Goal: Task Accomplishment & Management: Use online tool/utility

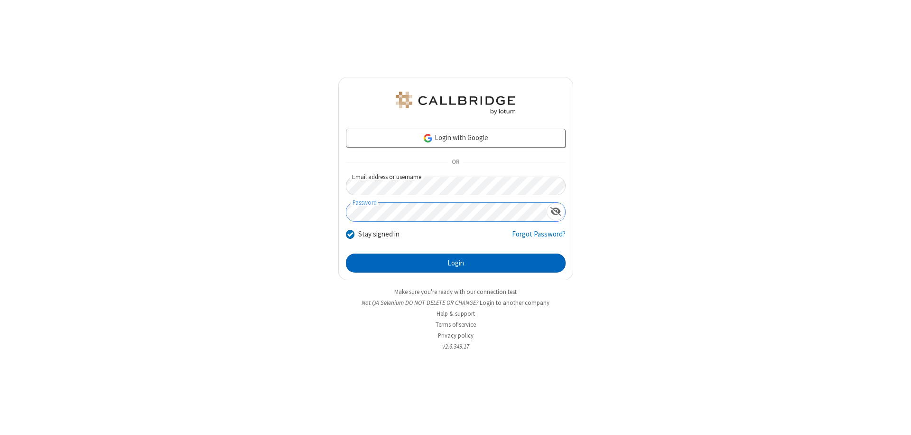
click at [456, 263] on button "Login" at bounding box center [456, 262] width 220 height 19
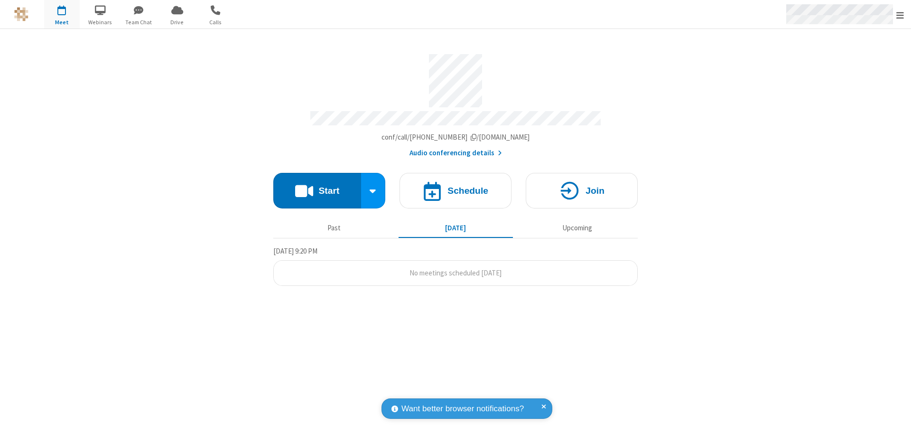
click at [900, 15] on span "Open menu" at bounding box center [901, 14] width 8 height 9
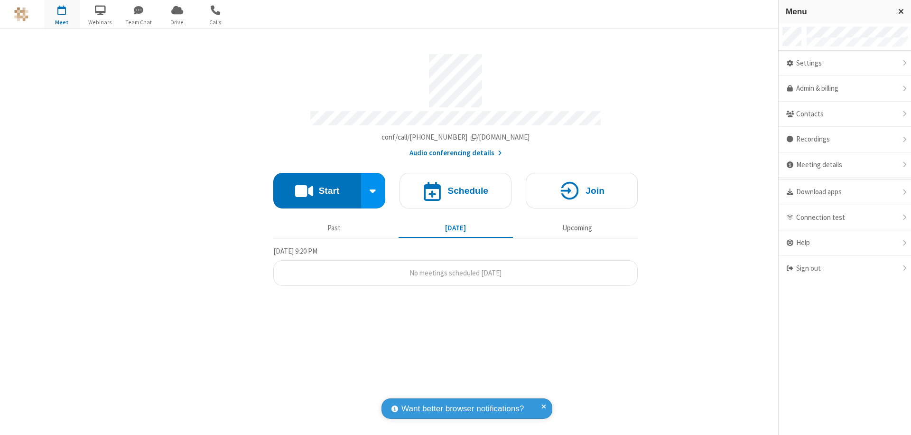
click at [62, 14] on span "button" at bounding box center [62, 10] width 36 height 16
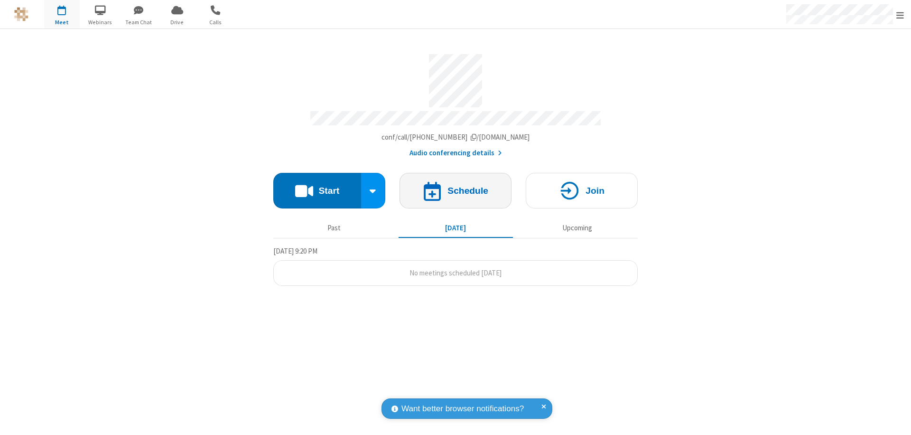
click at [456, 186] on h4 "Schedule" at bounding box center [468, 190] width 41 height 9
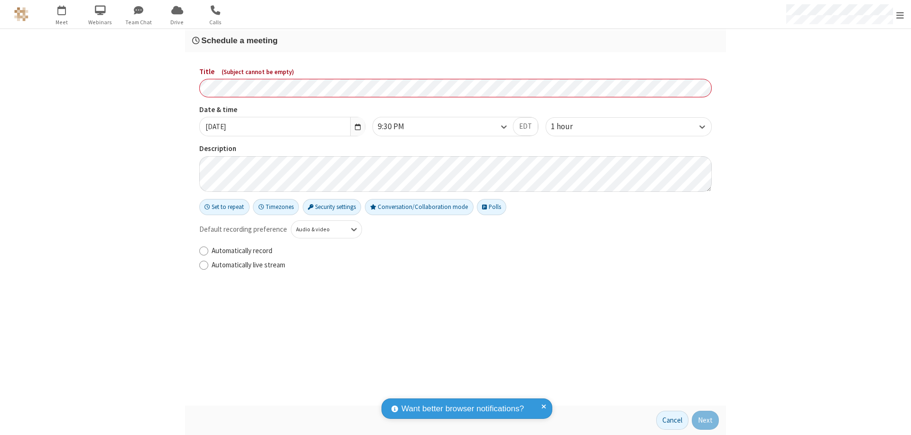
click at [456, 40] on h3 "Schedule a meeting" at bounding box center [455, 40] width 527 height 9
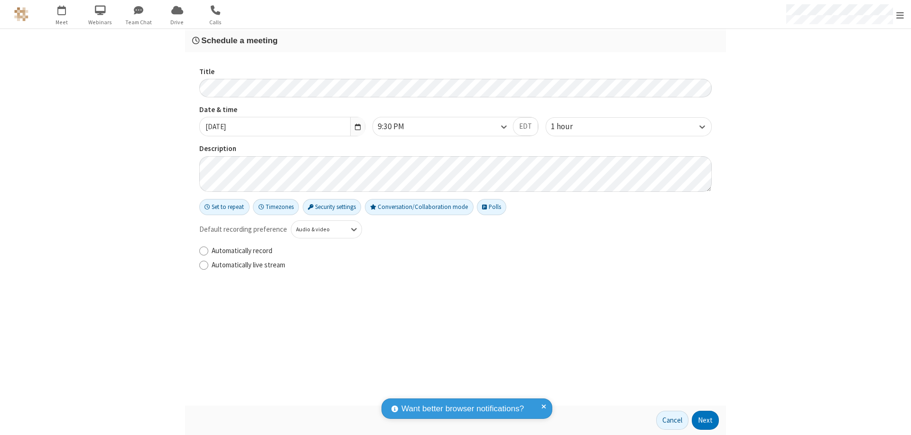
click at [706, 420] on button "Next" at bounding box center [705, 420] width 27 height 19
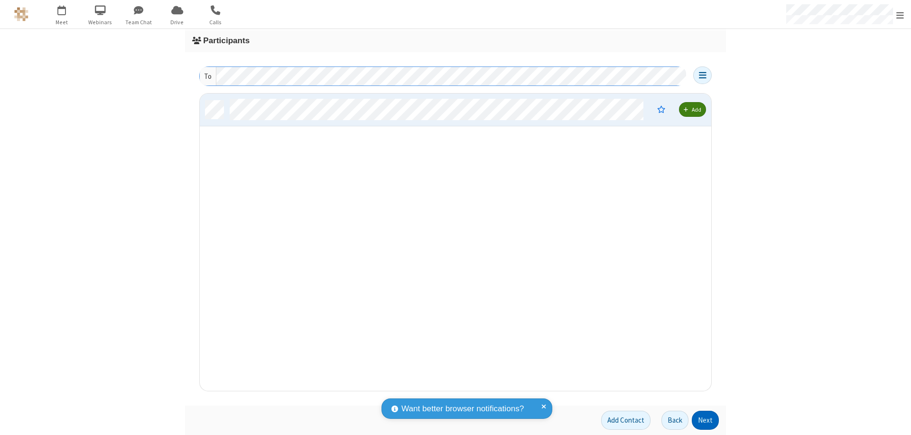
click at [706, 420] on button "Next" at bounding box center [705, 420] width 27 height 19
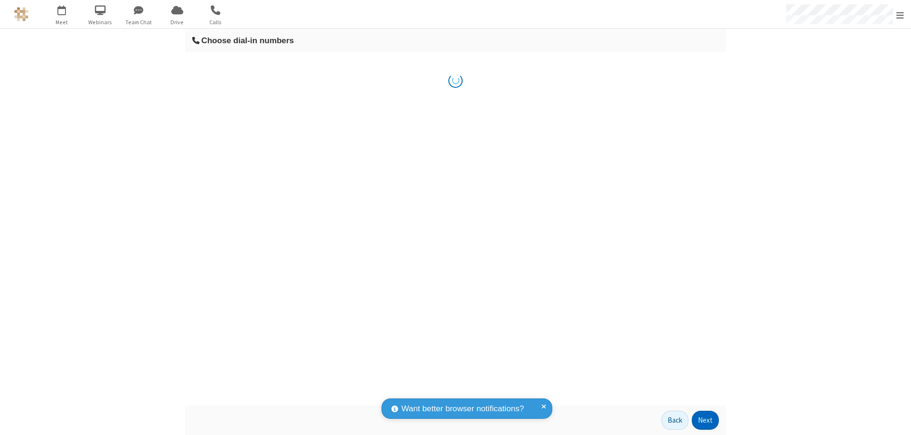
click at [706, 420] on button "Next" at bounding box center [705, 420] width 27 height 19
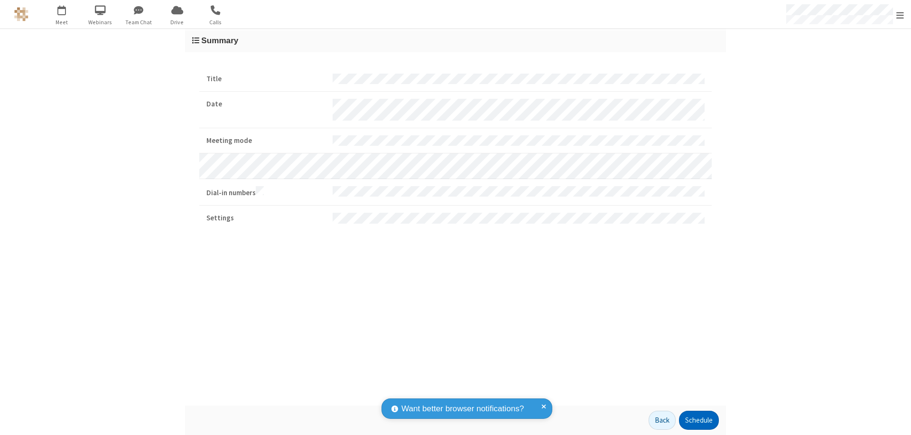
click at [699, 420] on button "Schedule" at bounding box center [699, 420] width 40 height 19
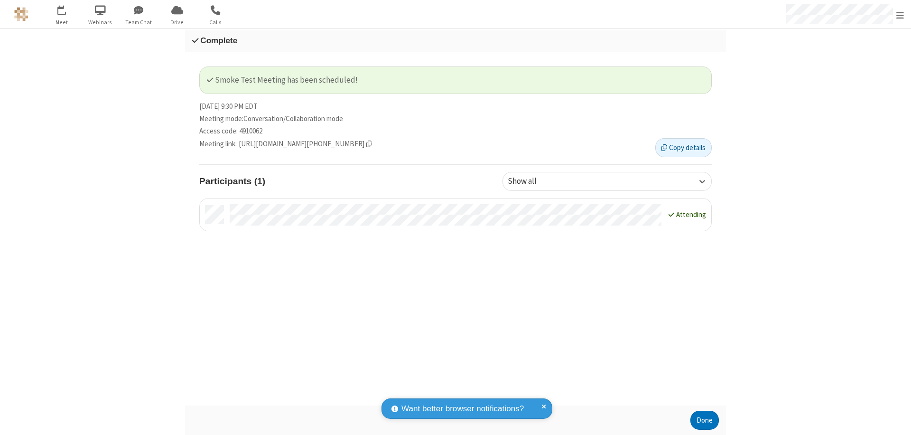
click at [705, 420] on button "Done" at bounding box center [705, 420] width 28 height 19
